Goal: Task Accomplishment & Management: Manage account settings

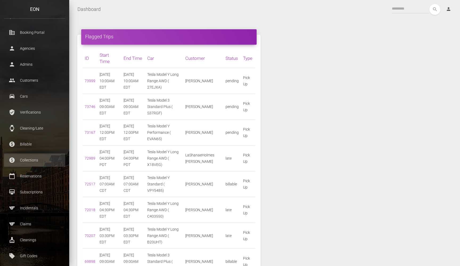
scroll to position [61, 0]
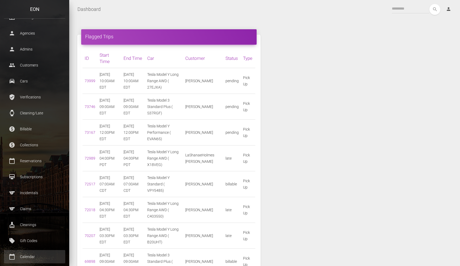
click at [39, 234] on p "Calendar" at bounding box center [34, 257] width 53 height 8
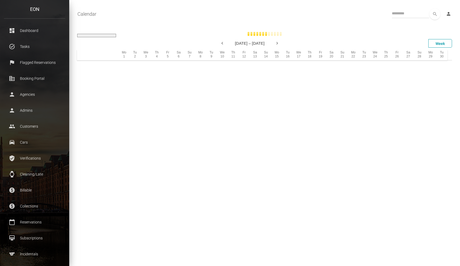
select select
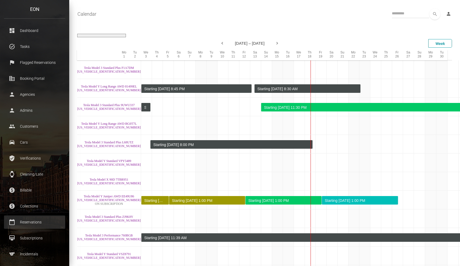
click at [29, 225] on p "Reservations" at bounding box center [34, 222] width 53 height 8
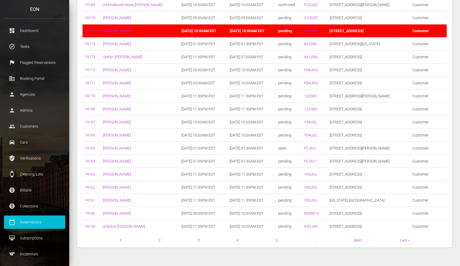
scroll to position [161, 0]
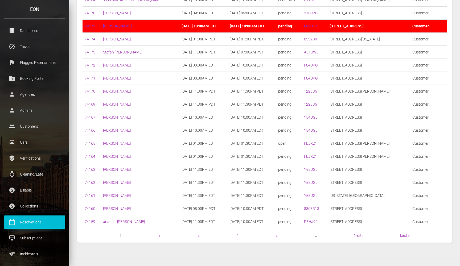
click at [92, 143] on link "74165" at bounding box center [90, 143] width 11 height 4
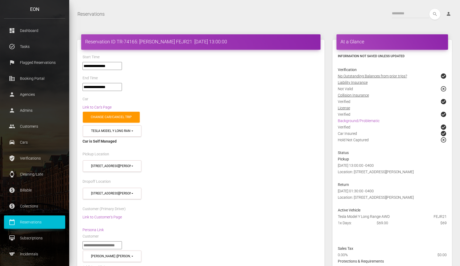
select select "****"
select select
click at [98, 215] on link "Link to Customer's Page" at bounding box center [102, 217] width 39 height 4
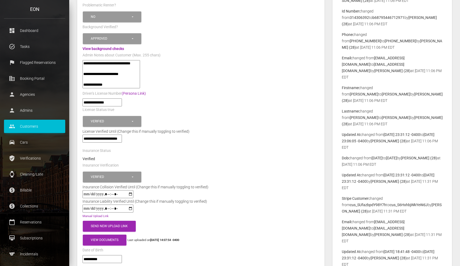
scroll to position [162, 0]
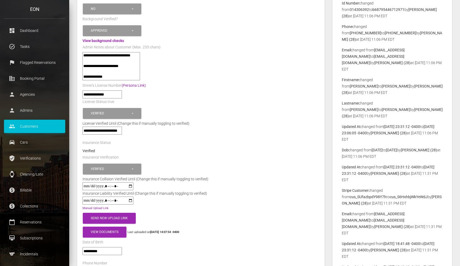
click at [106, 198] on input "datetime-local" at bounding box center [108, 201] width 51 height 8
type input "**********"
click at [140, 198] on div at bounding box center [145, 201] width 133 height 8
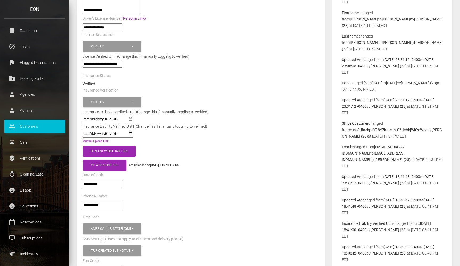
scroll to position [238, 0]
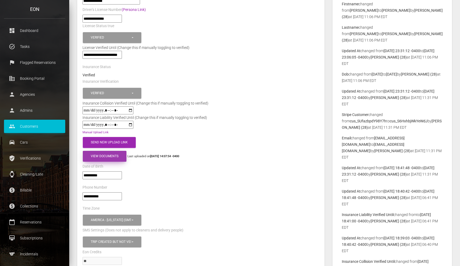
click at [112, 159] on button "View Documents" at bounding box center [105, 156] width 44 height 11
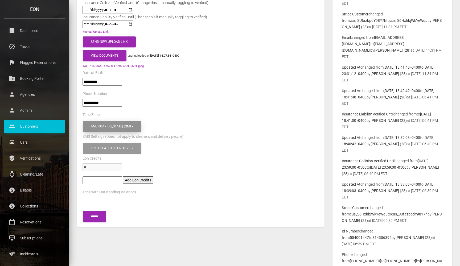
scroll to position [339, 0]
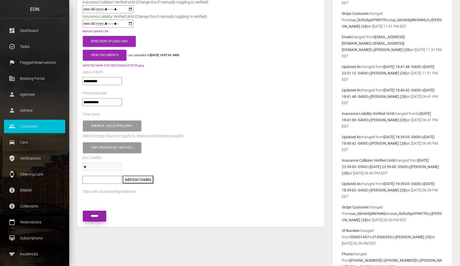
click at [100, 217] on input "submit" at bounding box center [94, 216] width 23 height 11
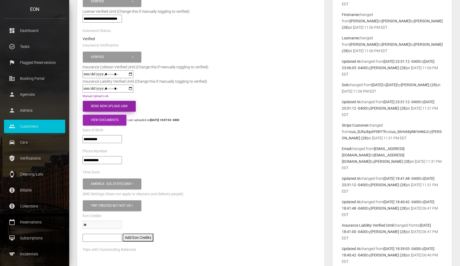
scroll to position [295, 0]
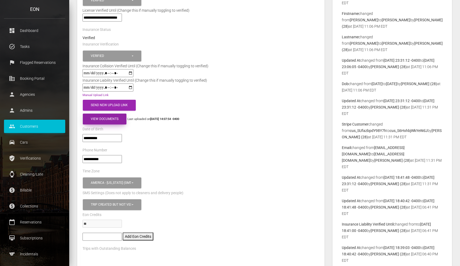
click at [109, 116] on button "View Documents" at bounding box center [105, 119] width 44 height 11
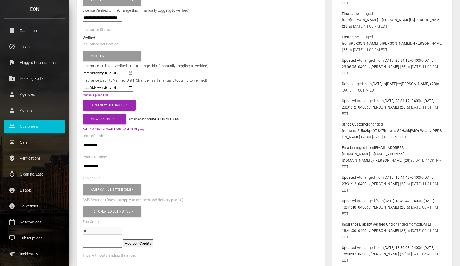
click at [112, 128] on link "4AFE7307-8A4F-4757-8EF5-9A0667F3372F.jpeg" at bounding box center [113, 129] width 61 height 3
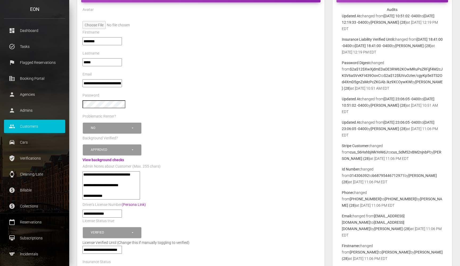
scroll to position [62, 0]
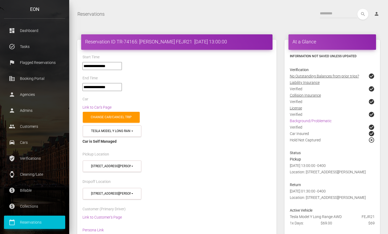
select select "****"
select select
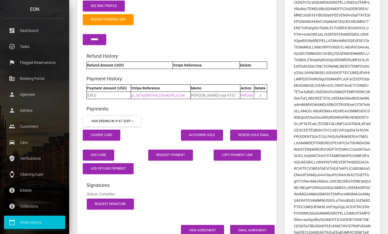
scroll to position [757, 0]
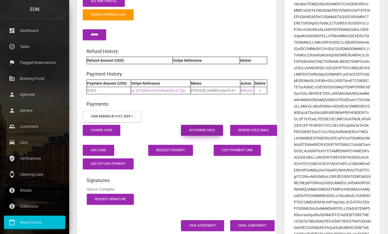
click at [217, 125] on button "Authorise Hold" at bounding box center [202, 130] width 42 height 11
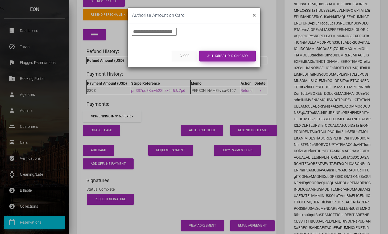
click at [232, 54] on button "Authorise Hold on Card" at bounding box center [227, 56] width 56 height 11
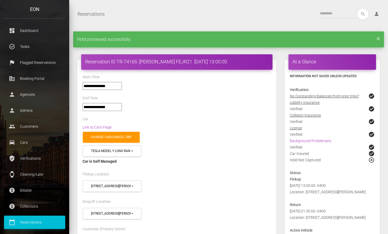
select select "****"
select select
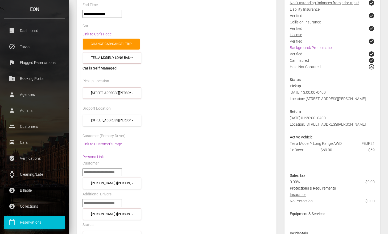
scroll to position [95, 0]
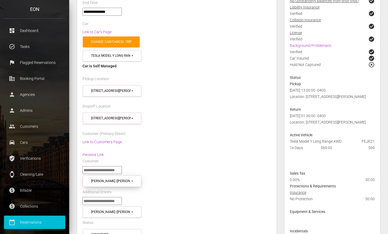
click at [123, 179] on div "Michael Bowen (michaelbowen++calle@proevnt.com)" at bounding box center [111, 181] width 40 height 5
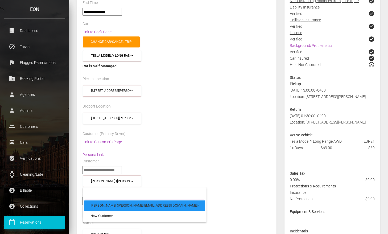
click at [117, 189] on div at bounding box center [145, 195] width 124 height 12
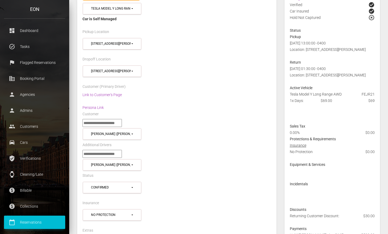
scroll to position [143, 0]
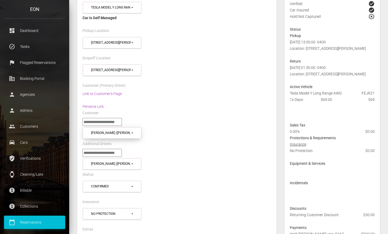
click at [113, 131] on div "Michael Bowen (michaelbowen++calle@proevnt.com)" at bounding box center [111, 133] width 40 height 5
type input "*"
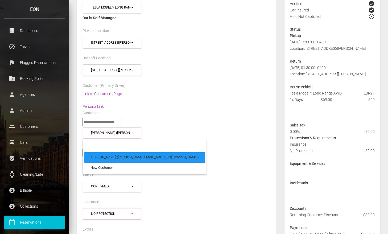
type input "*"
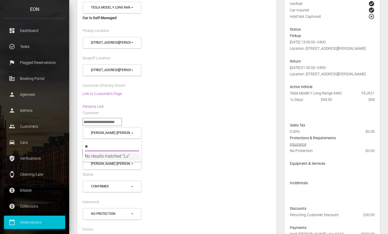
type input "*"
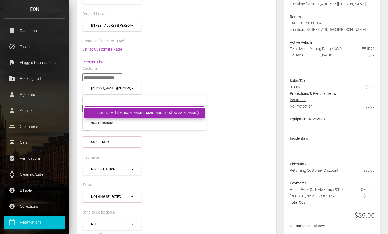
scroll to position [191, 0]
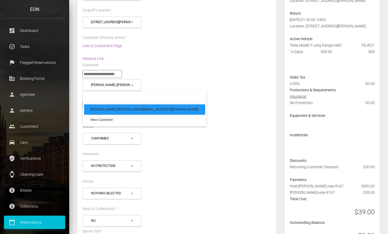
click at [173, 134] on div "**** ******* ****** ********* ********* ********* ******** ******* ******** ***…" at bounding box center [177, 141] width 197 height 19
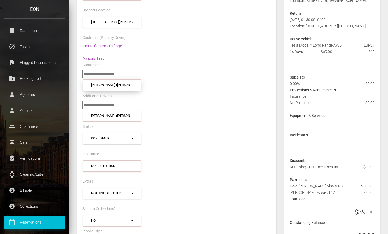
click at [131, 87] on button "[PERSON_NAME] ([PERSON_NAME][EMAIL_ADDRESS][DOMAIN_NAME])" at bounding box center [112, 84] width 59 height 11
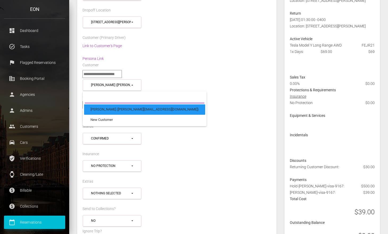
click at [130, 95] on input "Search" at bounding box center [145, 99] width 120 height 10
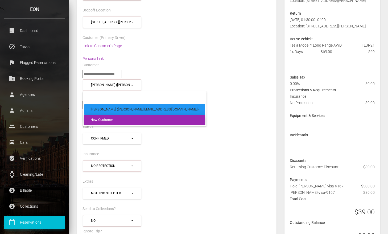
click at [128, 117] on link "New Customer" at bounding box center [144, 120] width 121 height 10
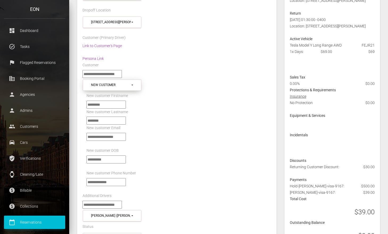
click at [123, 87] on button "New Customer" at bounding box center [112, 84] width 59 height 11
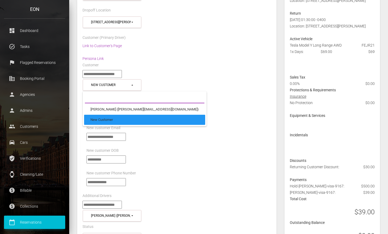
click at [124, 97] on input "Search" at bounding box center [145, 99] width 120 height 10
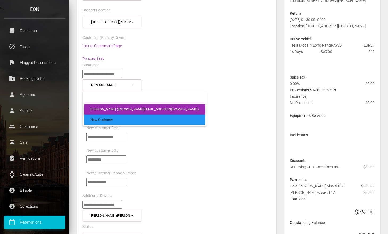
click at [125, 104] on link "[PERSON_NAME] ([PERSON_NAME][EMAIL_ADDRESS][DOMAIN_NAME])" at bounding box center [144, 109] width 121 height 10
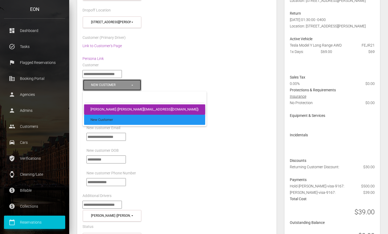
select select "****"
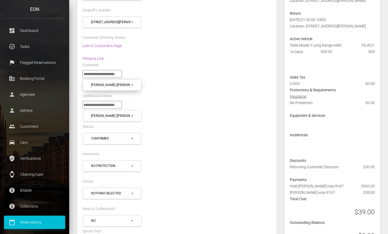
click at [121, 85] on div "[PERSON_NAME] ([PERSON_NAME][EMAIL_ADDRESS][DOMAIN_NAME])" at bounding box center [111, 85] width 40 height 5
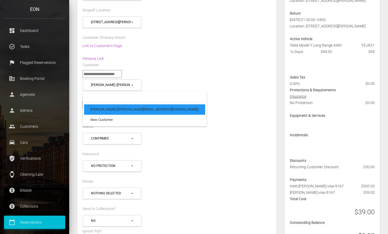
click at [116, 67] on div "Customer" at bounding box center [177, 66] width 197 height 8
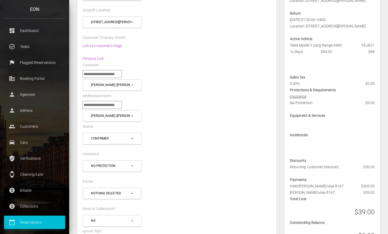
click at [117, 70] on input "text" at bounding box center [102, 74] width 39 height 8
type input "*"
click at [115, 85] on div "[PERSON_NAME] ([PERSON_NAME][EMAIL_ADDRESS][DOMAIN_NAME])" at bounding box center [111, 85] width 40 height 5
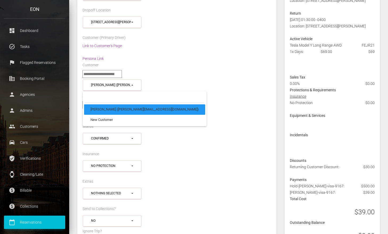
click at [114, 74] on input "text" at bounding box center [102, 74] width 39 height 8
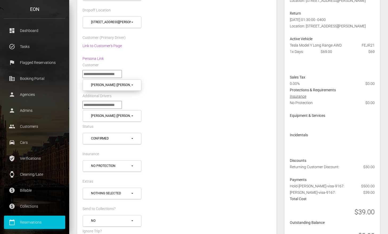
click at [114, 83] on div "[PERSON_NAME] ([PERSON_NAME][EMAIL_ADDRESS][DOMAIN_NAME])" at bounding box center [111, 85] width 40 height 5
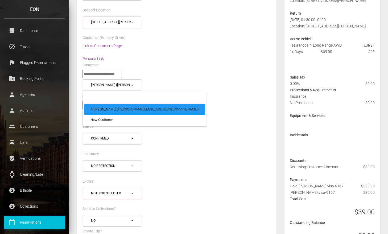
click at [115, 94] on input "Search" at bounding box center [145, 99] width 120 height 10
click at [169, 77] on div "**********" at bounding box center [177, 81] width 197 height 22
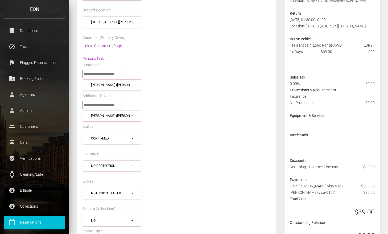
scroll to position [191, 0]
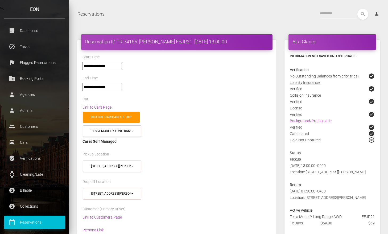
select select "****"
select select
